Goal: Check status

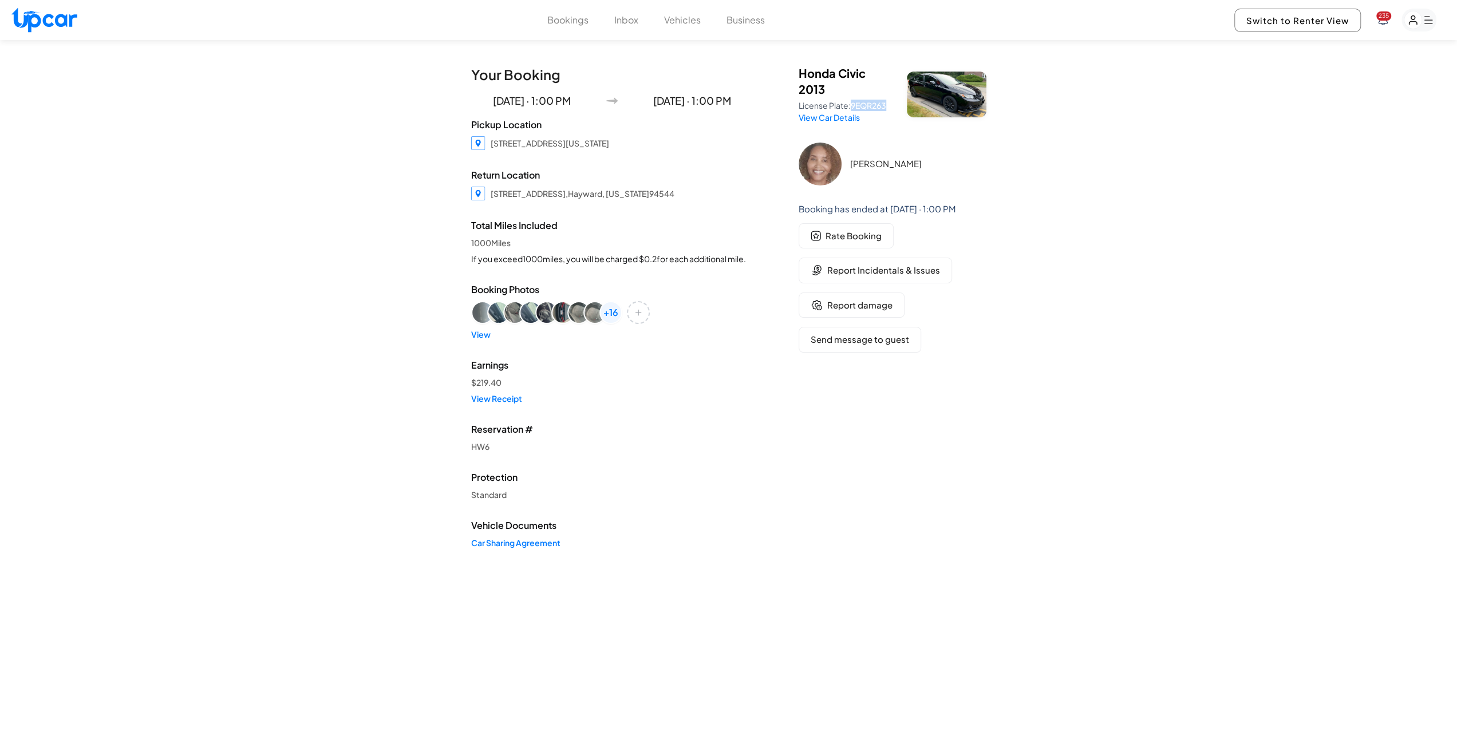
click at [556, 17] on button "Bookings" at bounding box center [567, 20] width 41 height 14
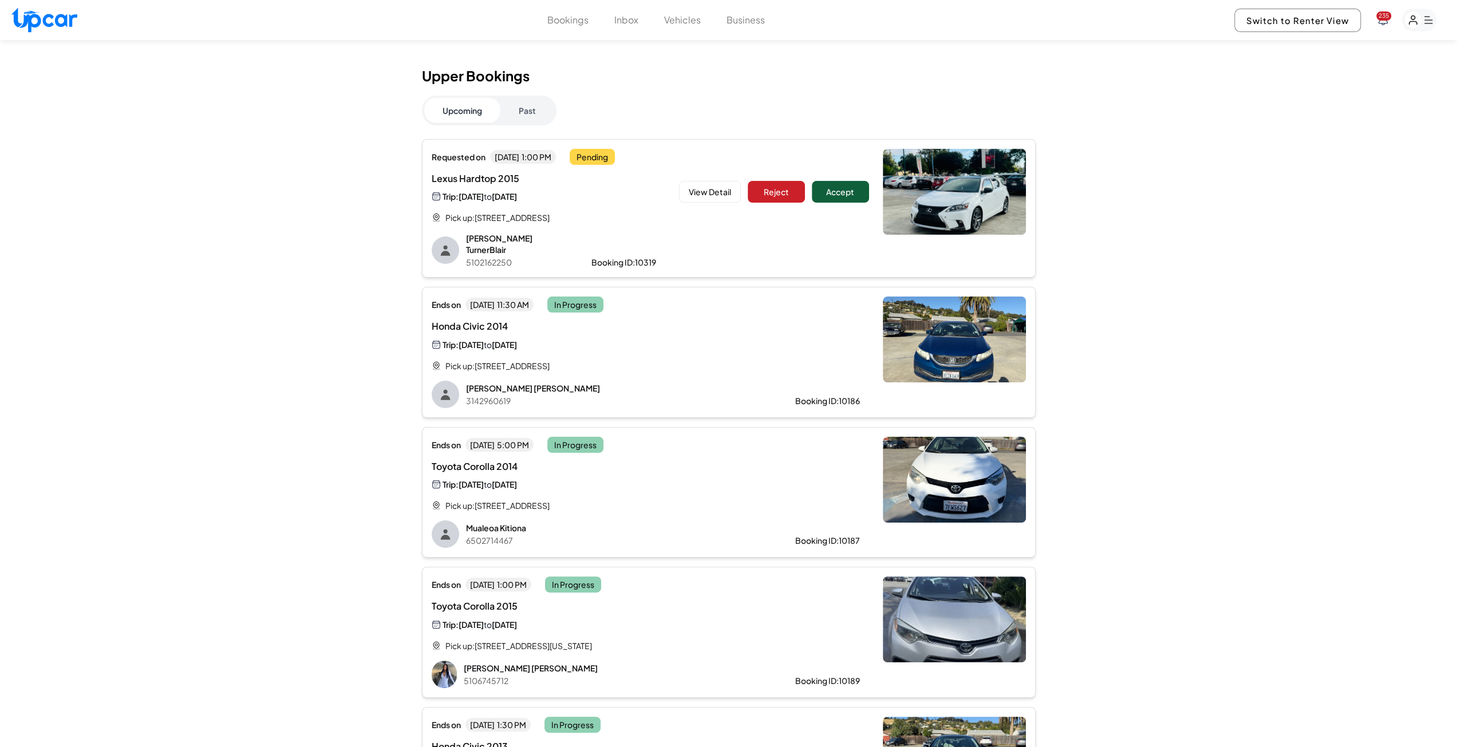
click at [852, 195] on button "Accept" at bounding box center [840, 192] width 57 height 22
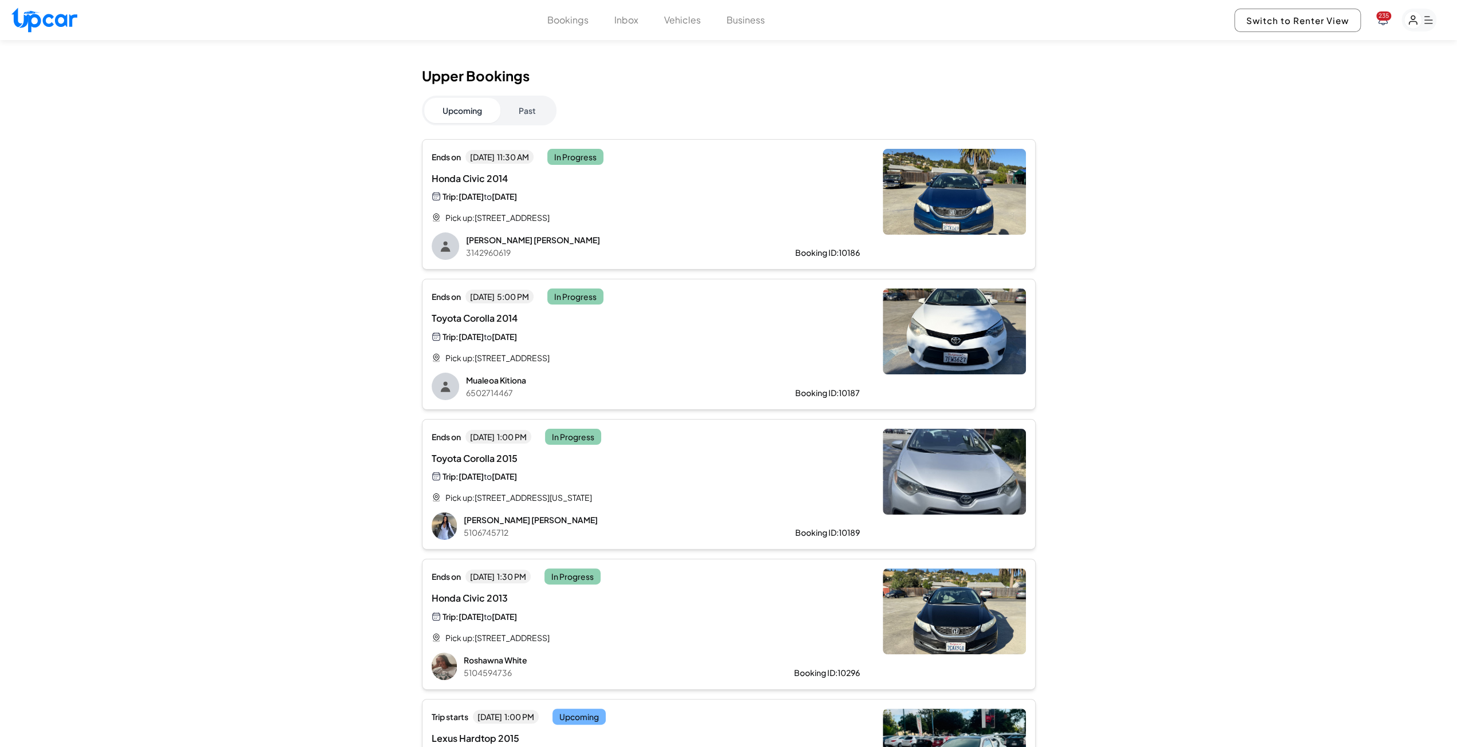
click at [527, 130] on div "Upper Bookings Upcoming Past Ends [DATE][DATE] 11:30 AM In Progress Honda Civic…" at bounding box center [729, 449] width 614 height 762
click at [525, 110] on button "Past" at bounding box center [527, 110] width 54 height 25
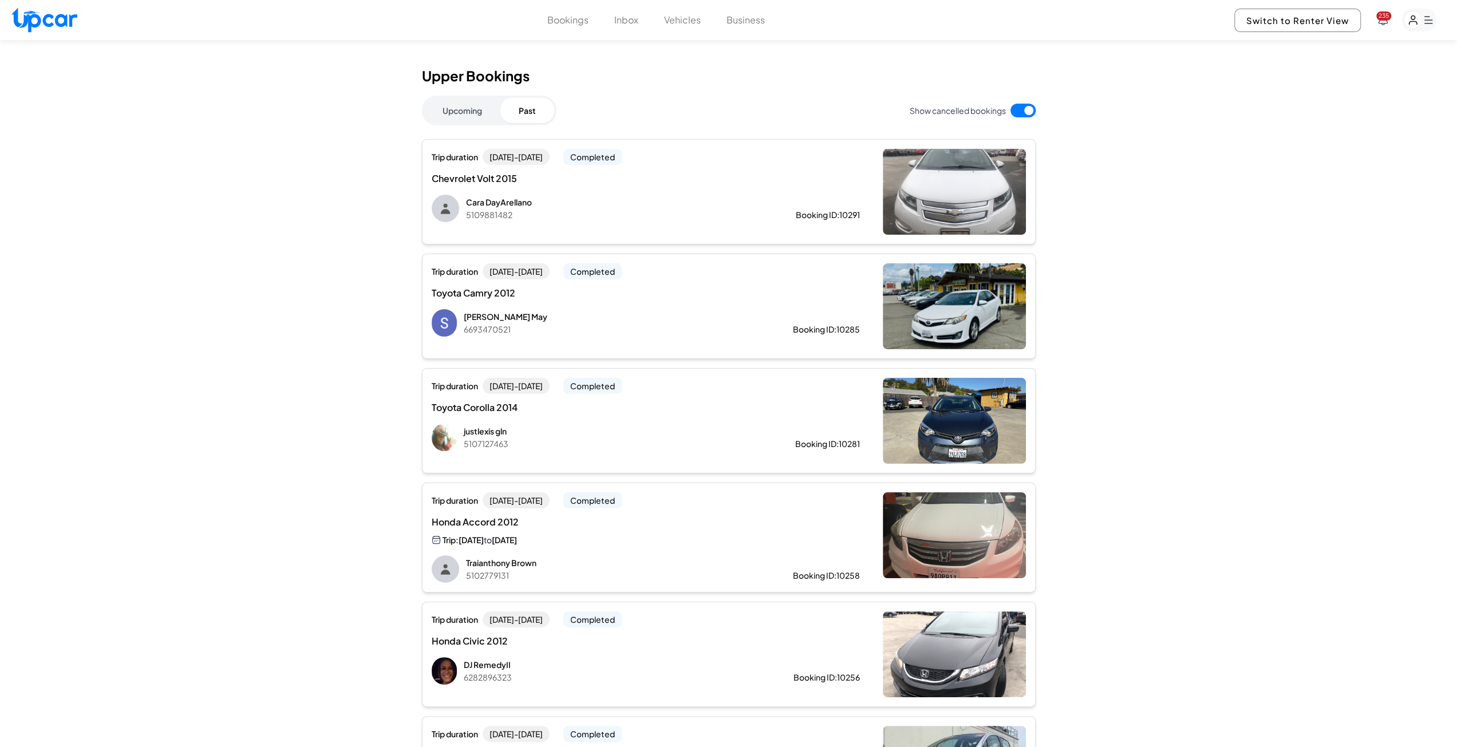
click at [458, 101] on button "Upcoming" at bounding box center [462, 110] width 76 height 25
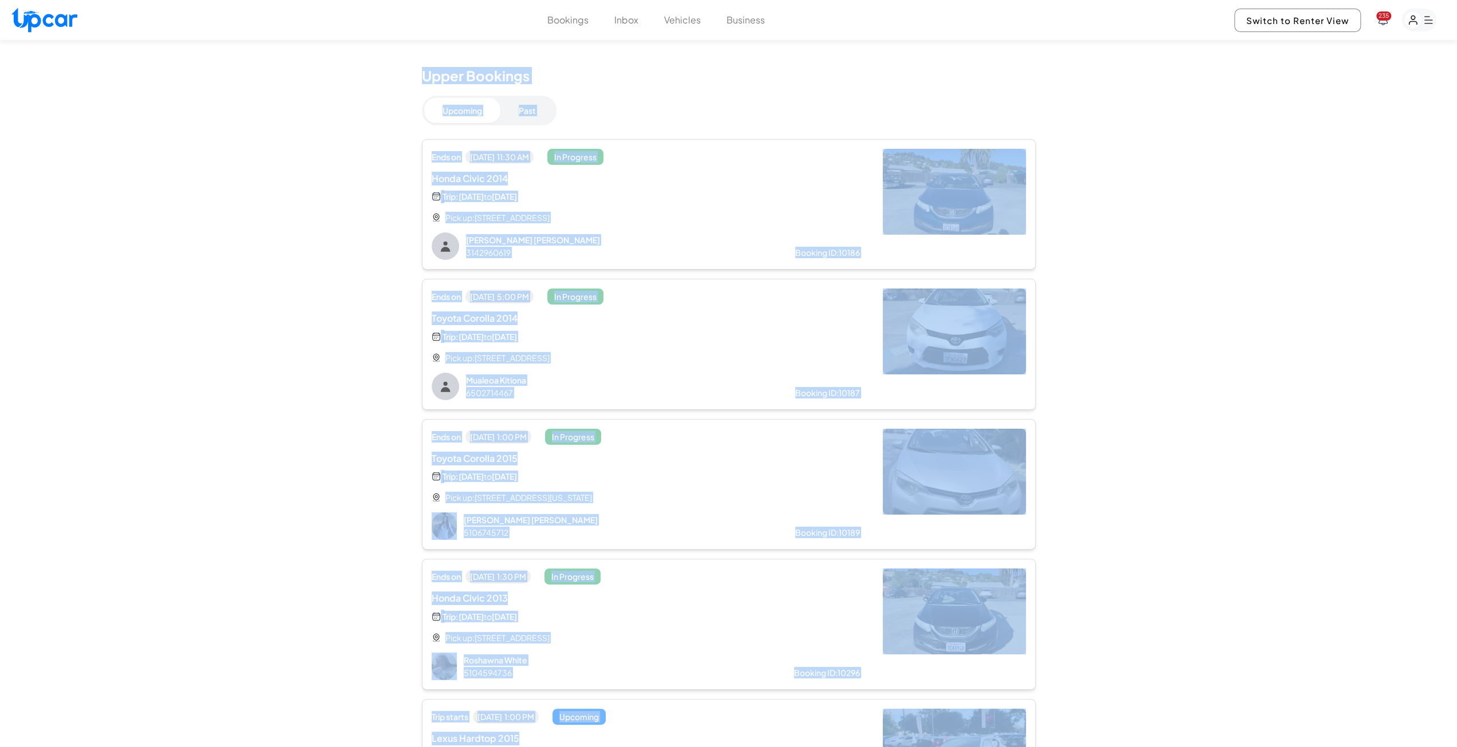
drag, startPoint x: 412, startPoint y: 74, endPoint x: 1088, endPoint y: 729, distance: 941.5
click at [1088, 729] on div "Upper Bookings Upcoming Past Ends [DATE][DATE] 11:30 AM In Progress Honda Civic…" at bounding box center [728, 447] width 1457 height 814
click at [1144, 341] on div "Upper Bookings Upcoming Past Ends [DATE][DATE] 11:30 AM In Progress Honda Civic…" at bounding box center [728, 447] width 1457 height 814
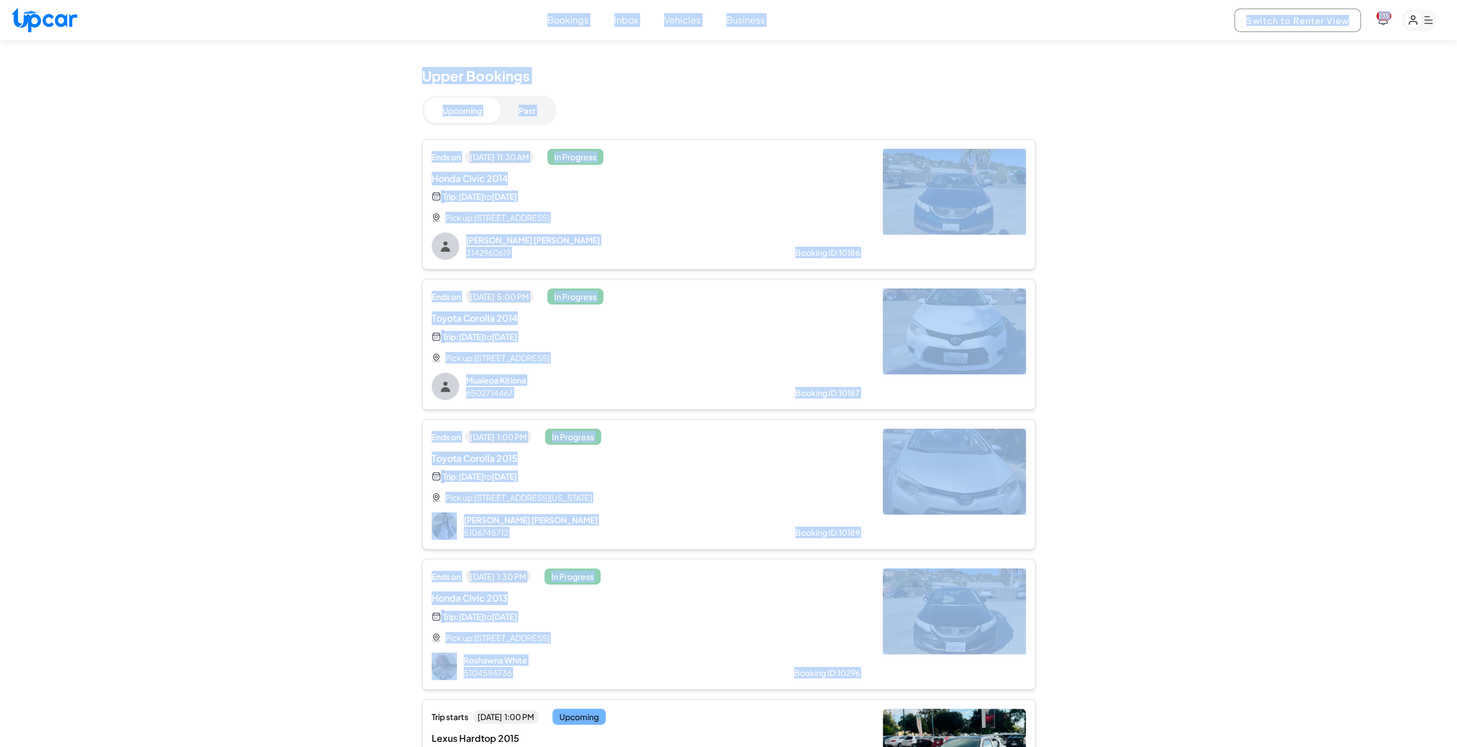
drag, startPoint x: 532, startPoint y: 18, endPoint x: 1105, endPoint y: 604, distance: 819.6
click at [1105, 604] on body "Bookings Inbox Vehicles Business 235 Switch to Renter View [STREET_ADDRESS][PER…" at bounding box center [728, 569] width 1457 height 1059
click at [1102, 359] on div "Upper Bookings Upcoming Past Ends [DATE][DATE] 11:30 AM In Progress Honda Civic…" at bounding box center [728, 447] width 1457 height 814
